Goal: Information Seeking & Learning: Learn about a topic

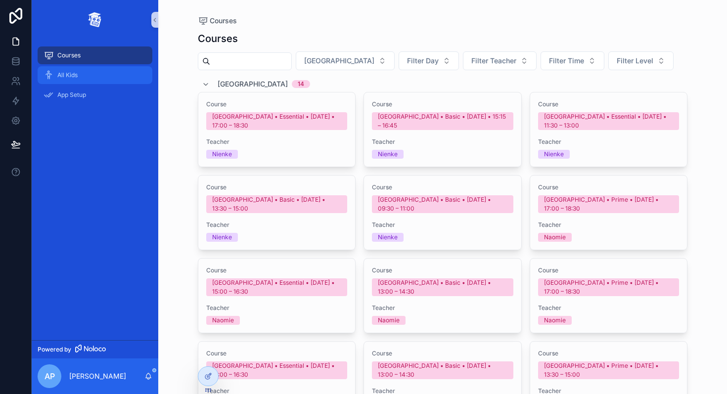
click at [125, 72] on div "All Kids" at bounding box center [95, 75] width 103 height 16
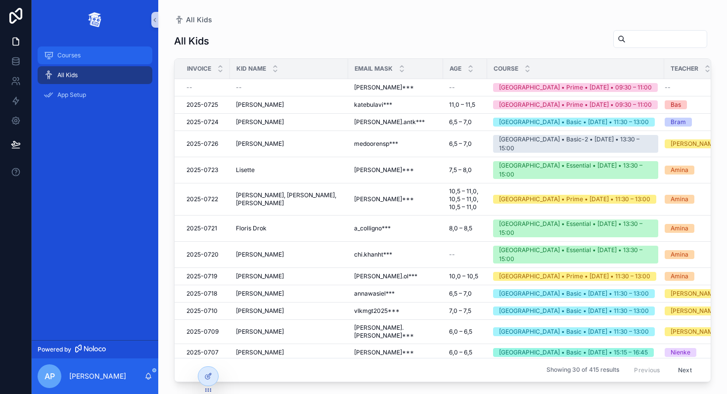
click at [113, 58] on div "Courses" at bounding box center [95, 55] width 103 height 16
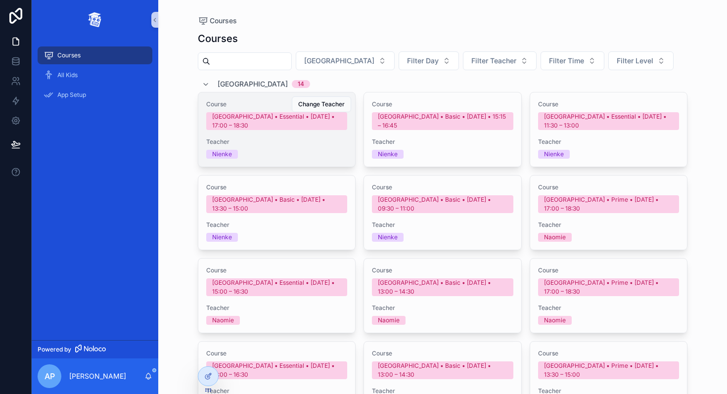
click at [277, 137] on div "Course [GEOGRAPHIC_DATA] • Essential • [DATE] • 17:00 – 18:30 Teacher [PERSON_N…" at bounding box center [276, 129] width 157 height 74
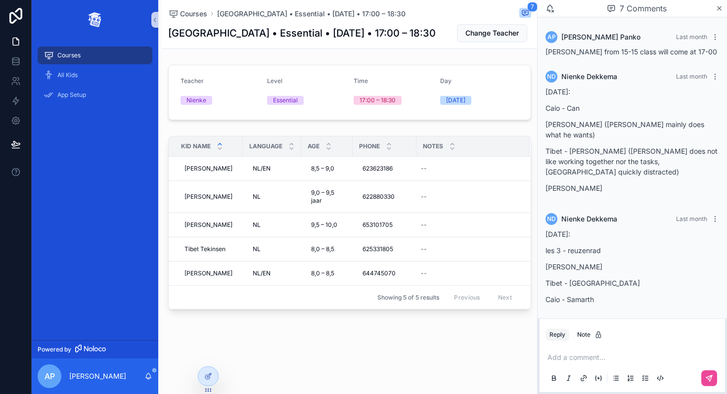
scroll to position [317, 0]
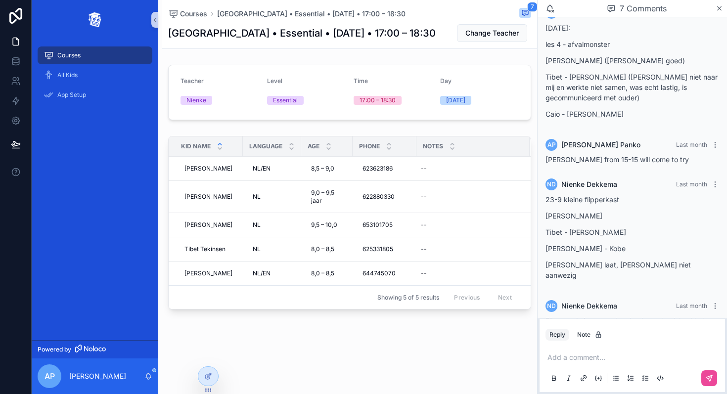
click at [90, 56] on div "Courses" at bounding box center [95, 55] width 103 height 16
